Goal: Find specific page/section: Find specific page/section

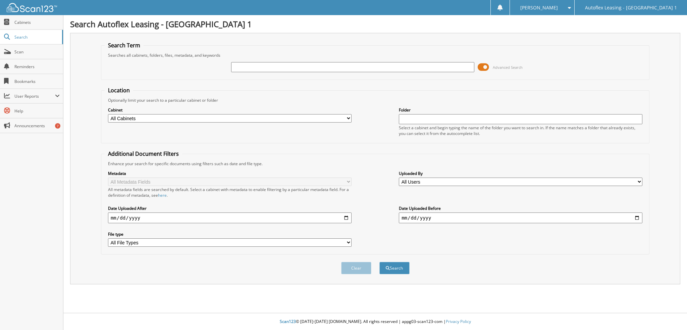
click at [242, 65] on input "text" at bounding box center [352, 67] width 243 height 10
drag, startPoint x: 266, startPoint y: 65, endPoint x: 200, endPoint y: 63, distance: 66.1
click at [200, 63] on div "1FTFW1E52MKD81721 Advanced Search" at bounding box center [375, 67] width 541 height 18
type input "D81721"
click at [484, 66] on span at bounding box center [483, 67] width 11 height 10
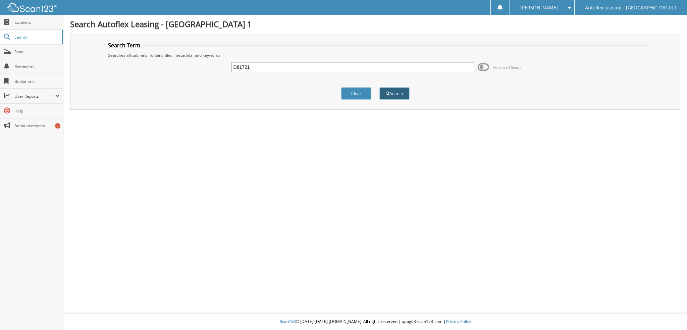
click at [401, 89] on button "Search" at bounding box center [394, 93] width 30 height 12
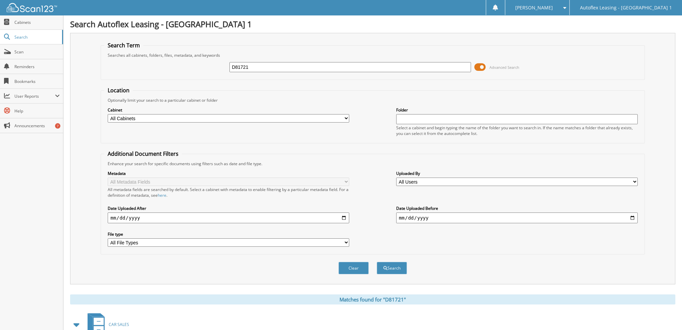
click at [476, 66] on span at bounding box center [479, 67] width 11 height 10
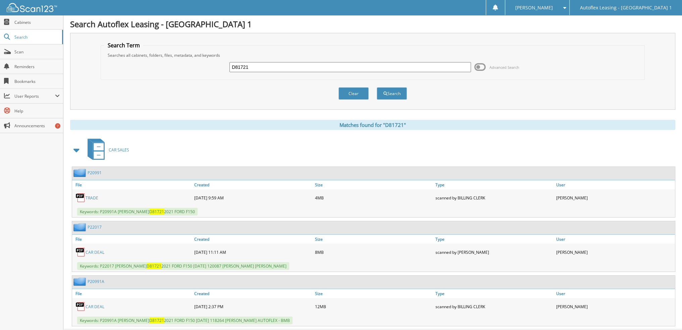
scroll to position [11, 0]
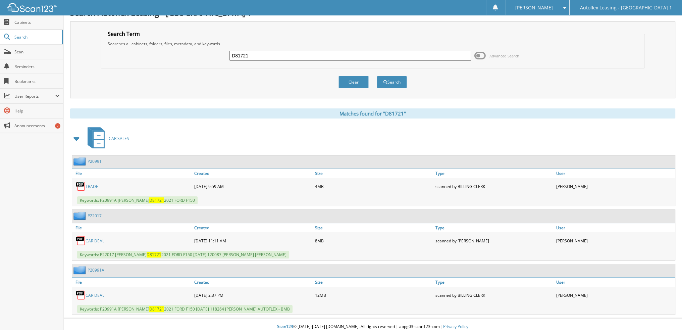
click at [93, 292] on link "CAR DEAL" at bounding box center [95, 295] width 19 height 6
